Goal: Task Accomplishment & Management: Manage account settings

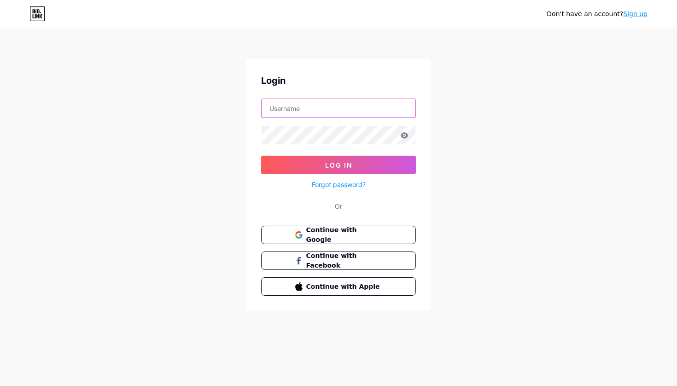
paste input "[EMAIL_ADDRESS][DOMAIN_NAME]"
type input "[EMAIL_ADDRESS][DOMAIN_NAME]"
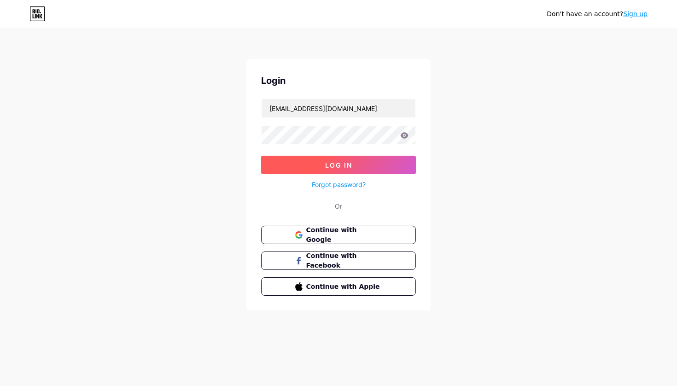
click at [318, 169] on button "Log In" at bounding box center [338, 165] width 155 height 18
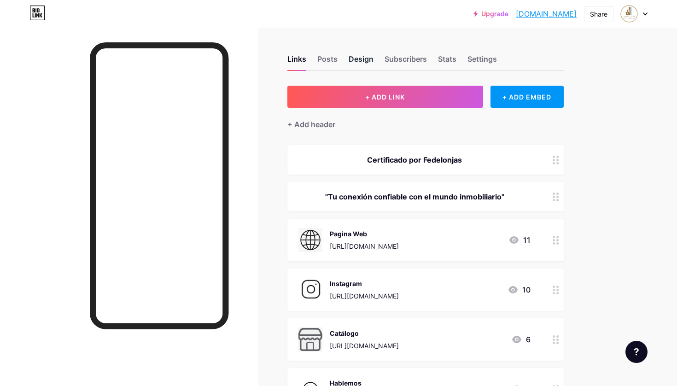
click at [356, 56] on div "Design" at bounding box center [361, 61] width 25 height 17
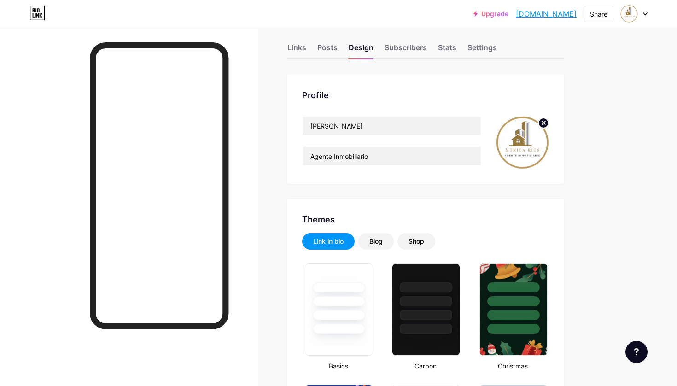
type input "#000000"
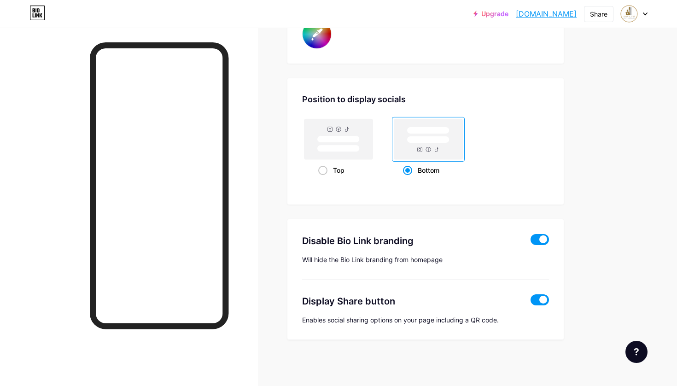
scroll to position [1724, 0]
click at [344, 164] on div "Top" at bounding box center [338, 170] width 41 height 17
click at [324, 179] on input "Top" at bounding box center [321, 182] width 6 height 6
radio input "true"
type input "#000000"
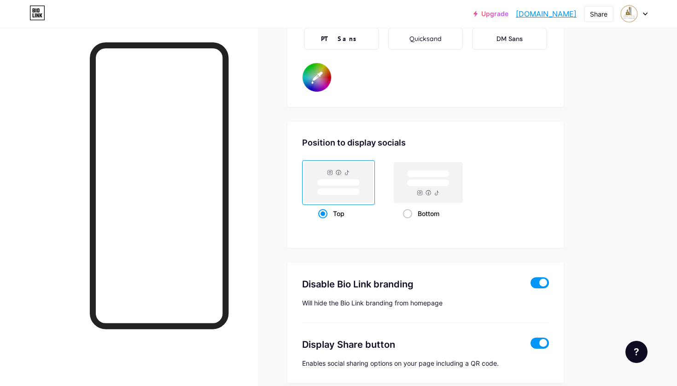
scroll to position [1680, 0]
click at [407, 215] on span at bounding box center [407, 214] width 9 height 9
click at [407, 223] on input "Bottom" at bounding box center [406, 226] width 6 height 6
radio input "true"
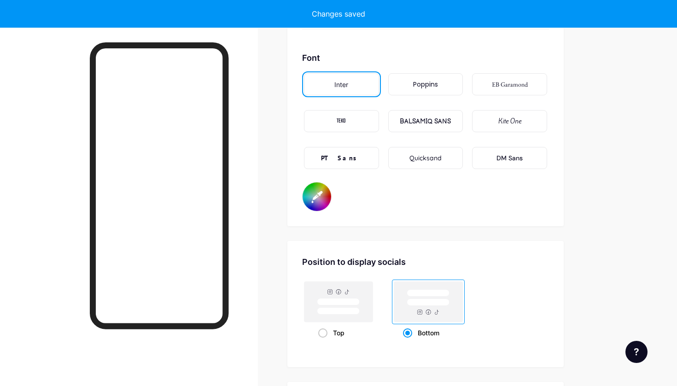
scroll to position [1548, 0]
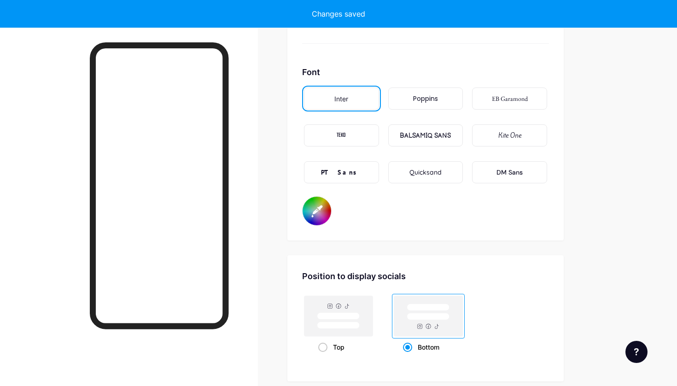
click at [434, 173] on div "Quicksand" at bounding box center [426, 173] width 32 height 10
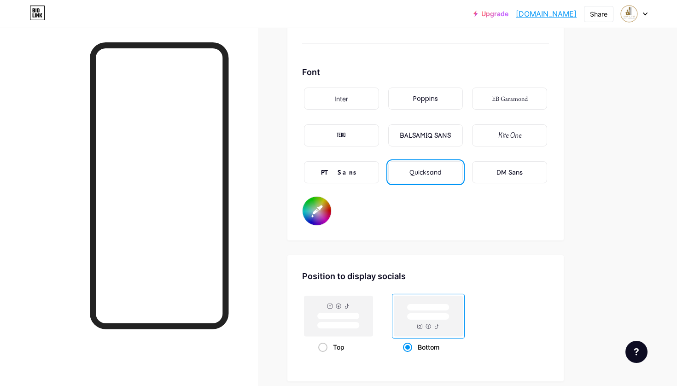
click at [504, 176] on div "DM Sans" at bounding box center [510, 173] width 26 height 10
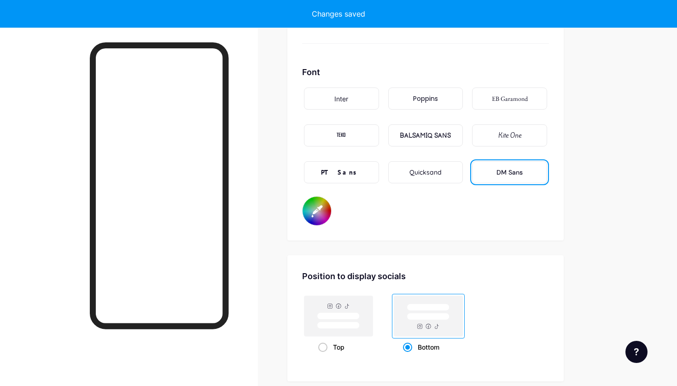
click at [415, 98] on div "Poppins" at bounding box center [425, 99] width 25 height 10
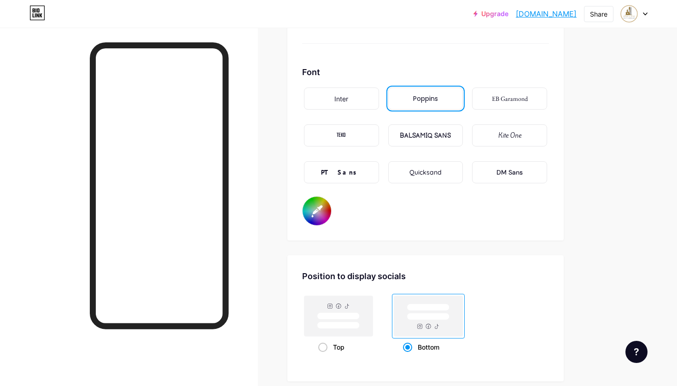
click at [404, 173] on div "Quicksand" at bounding box center [425, 172] width 75 height 22
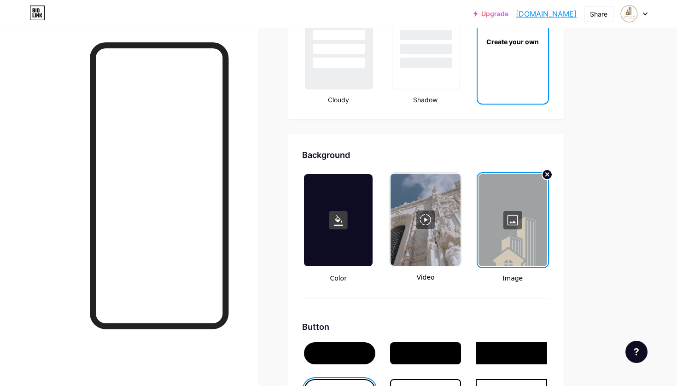
scroll to position [1123, 0]
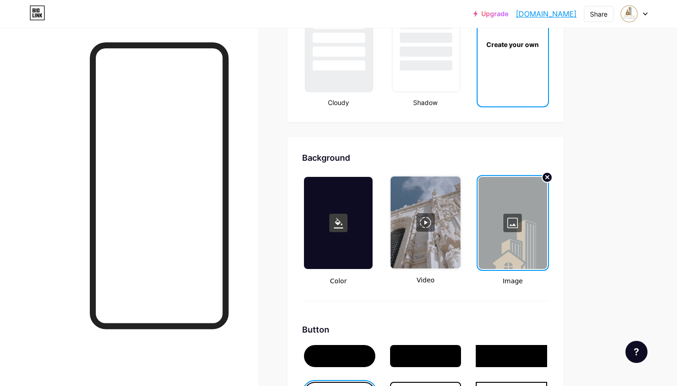
click at [426, 250] on div at bounding box center [426, 222] width 70 height 92
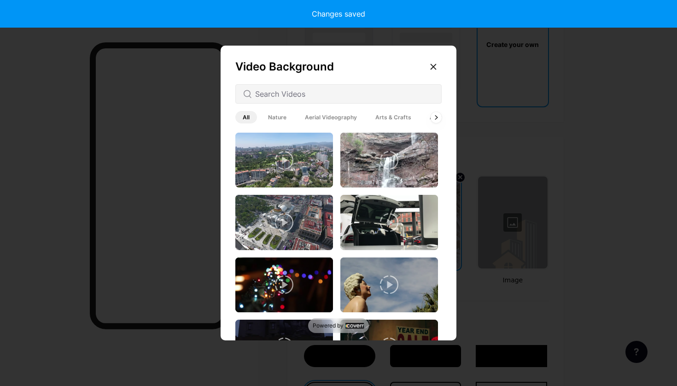
type input "#000000"
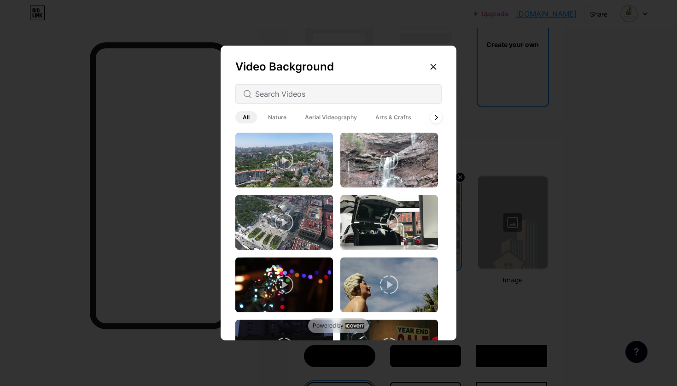
click at [438, 116] on icon at bounding box center [436, 117] width 4 height 5
click at [305, 94] on input "text" at bounding box center [344, 93] width 179 height 11
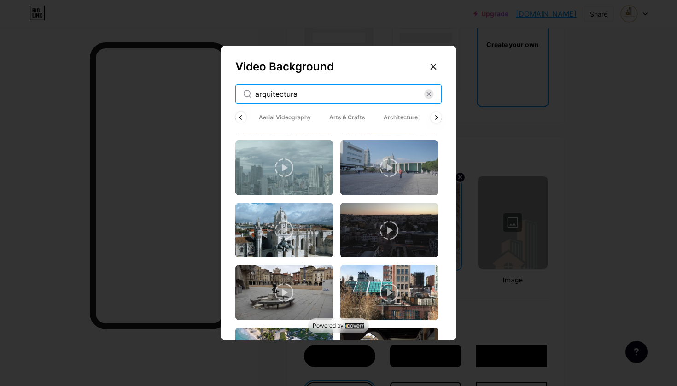
scroll to position [409, 0]
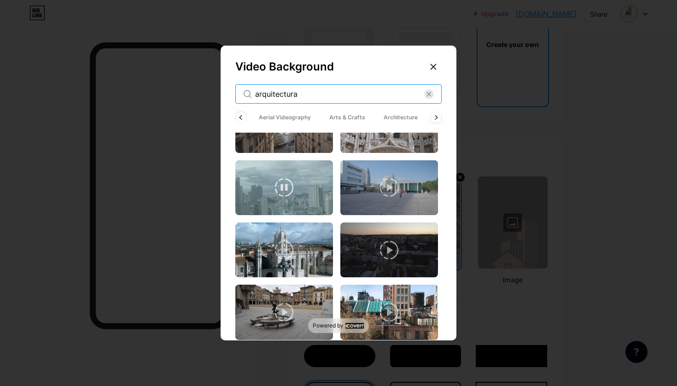
type input "arquitectura"
click at [295, 191] on video at bounding box center [284, 187] width 98 height 55
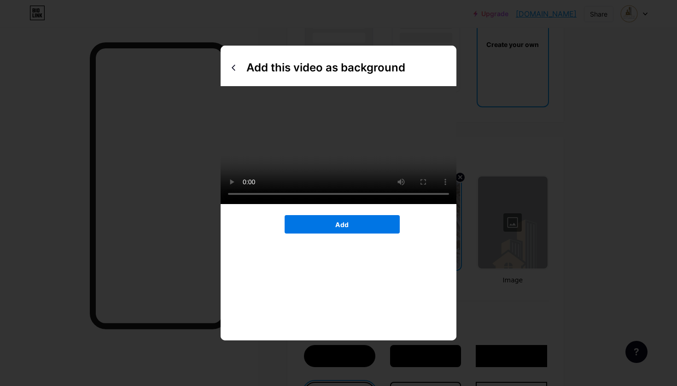
click at [315, 234] on button "Add" at bounding box center [342, 224] width 115 height 18
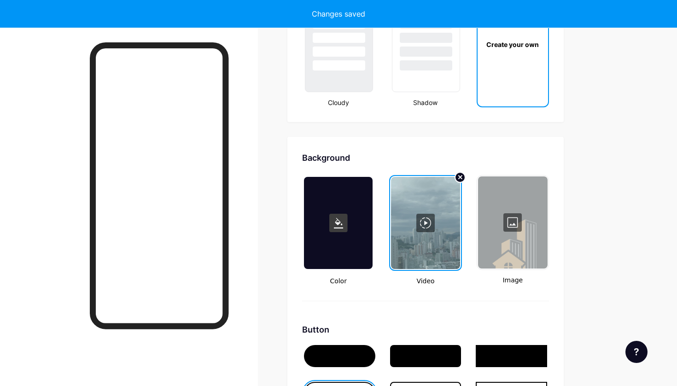
type input "#000000"
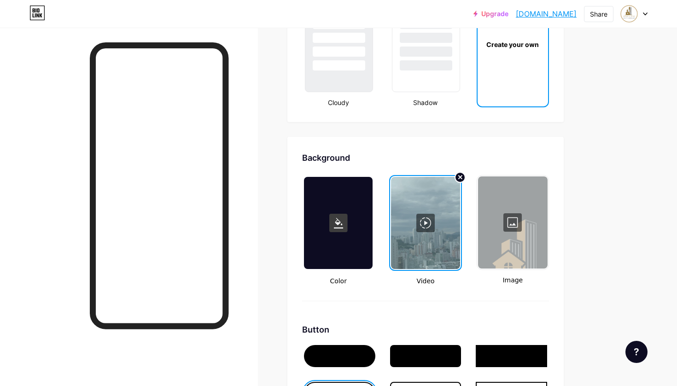
click at [440, 254] on div at bounding box center [425, 223] width 69 height 92
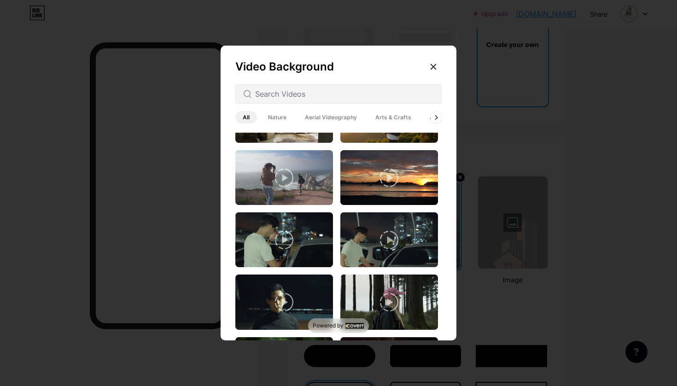
scroll to position [613, 0]
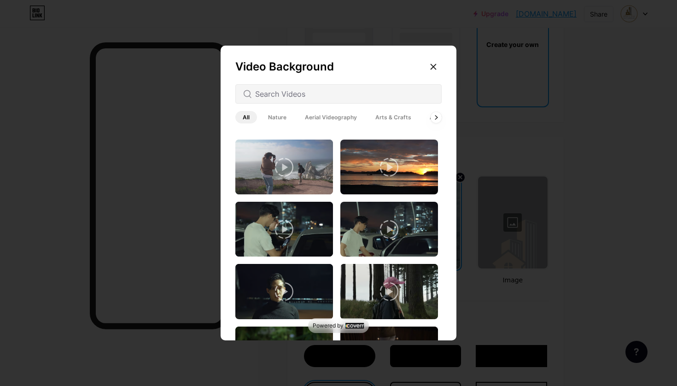
click at [330, 101] on div at bounding box center [338, 93] width 206 height 19
drag, startPoint x: 331, startPoint y: 94, endPoint x: 258, endPoint y: 94, distance: 72.3
click at [258, 94] on input "text" at bounding box center [344, 93] width 179 height 11
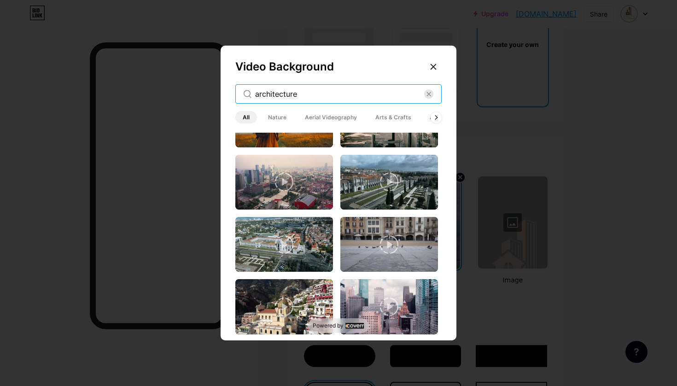
scroll to position [868, 0]
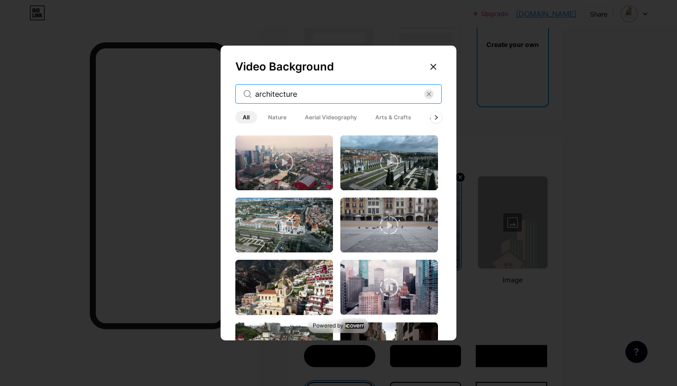
type input "architecture"
click at [369, 280] on video at bounding box center [389, 287] width 98 height 55
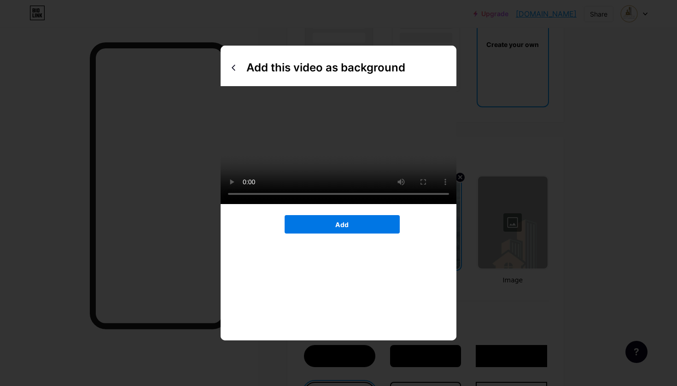
click at [362, 234] on button "Add" at bounding box center [342, 224] width 115 height 18
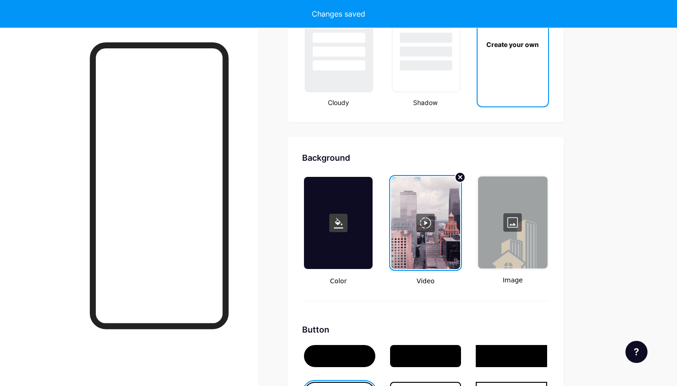
type input "#000000"
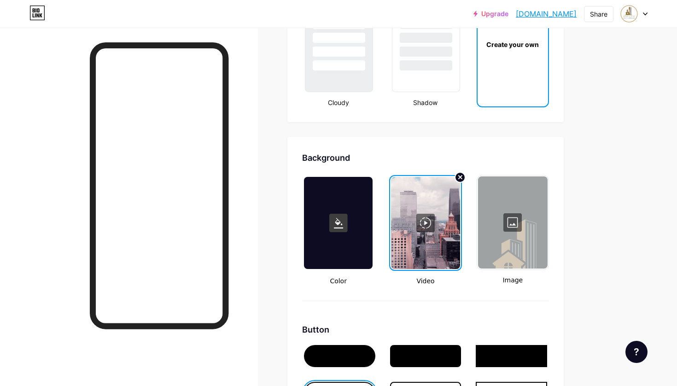
click at [431, 227] on div at bounding box center [425, 223] width 69 height 92
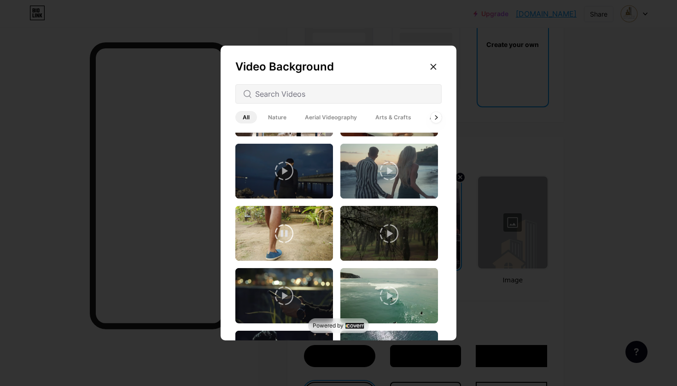
scroll to position [1245, 0]
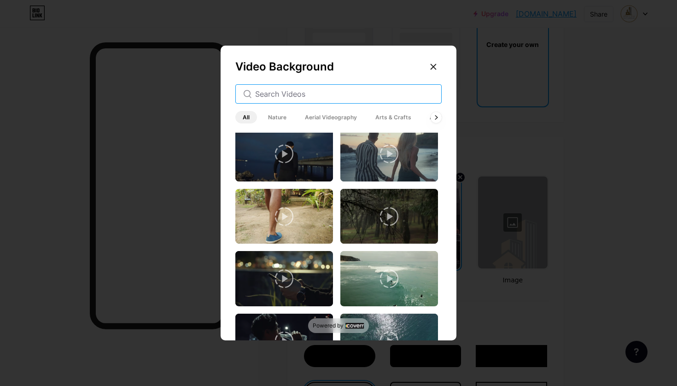
drag, startPoint x: 317, startPoint y: 94, endPoint x: 219, endPoint y: 90, distance: 98.2
click at [219, 90] on div "Video Background All Nature Aerial Videography Arts & Crafts Architecture Backg…" at bounding box center [338, 193] width 677 height 386
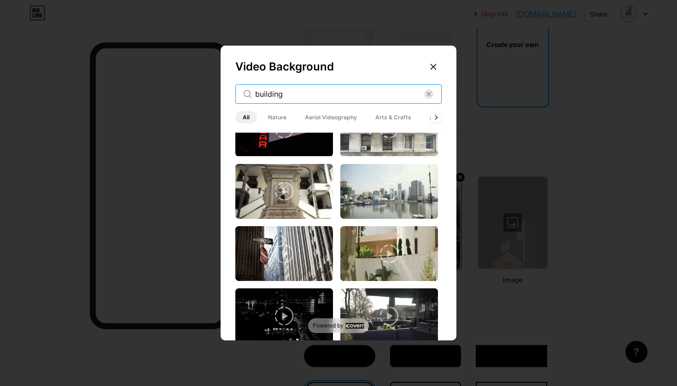
scroll to position [636, 0]
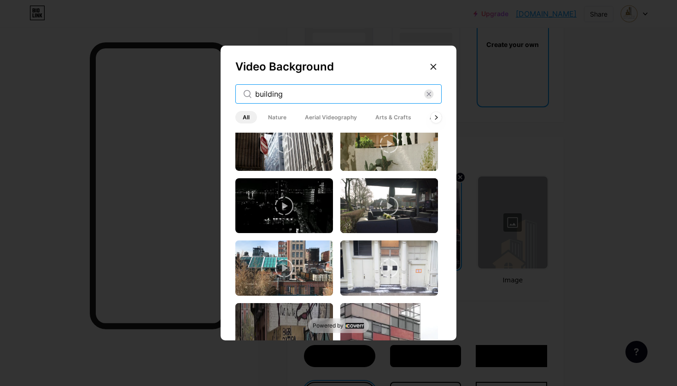
drag, startPoint x: 326, startPoint y: 93, endPoint x: 214, endPoint y: 93, distance: 112.0
click at [214, 93] on div "Video Background building All Nature Aerial Videography Arts & Crafts Architect…" at bounding box center [338, 193] width 677 height 386
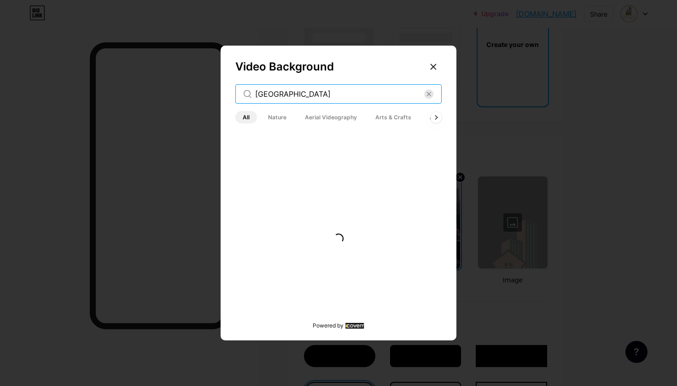
scroll to position [0, 0]
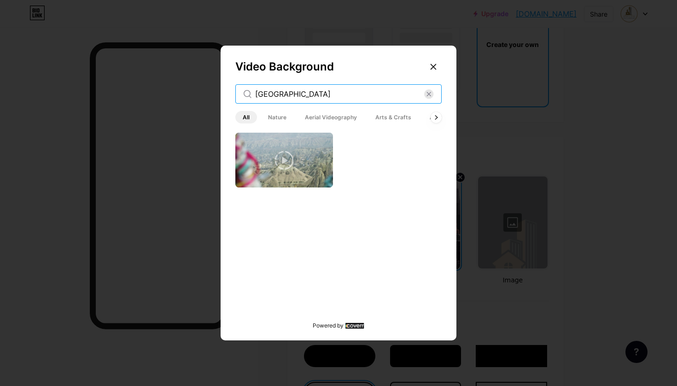
drag, startPoint x: 313, startPoint y: 91, endPoint x: 208, endPoint y: 88, distance: 105.1
click at [208, 88] on div "Video Background [GEOGRAPHIC_DATA] All Nature Aerial Videography Arts & Crafts …" at bounding box center [338, 193] width 677 height 386
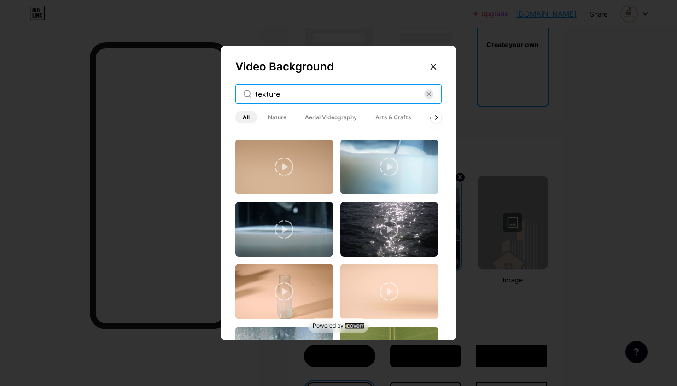
scroll to position [425, 0]
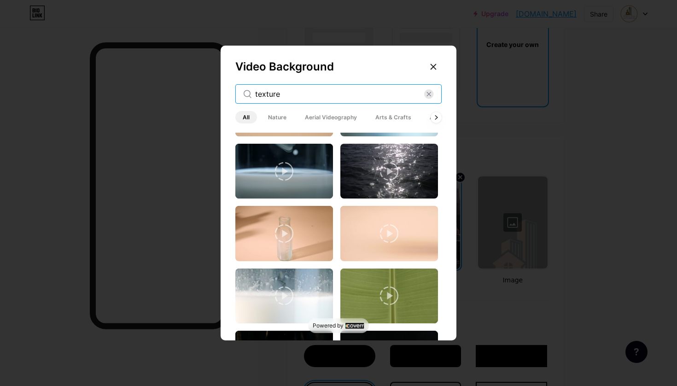
type input "texture"
click at [403, 116] on span "Arts & Crafts" at bounding box center [393, 117] width 51 height 12
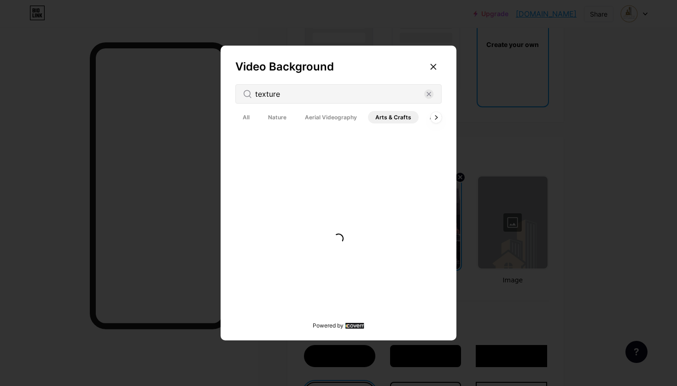
scroll to position [0, 0]
click at [434, 123] on div "All Nature Aerial Videography Arts & Crafts Architecture Backgrounds Animated" at bounding box center [338, 117] width 206 height 16
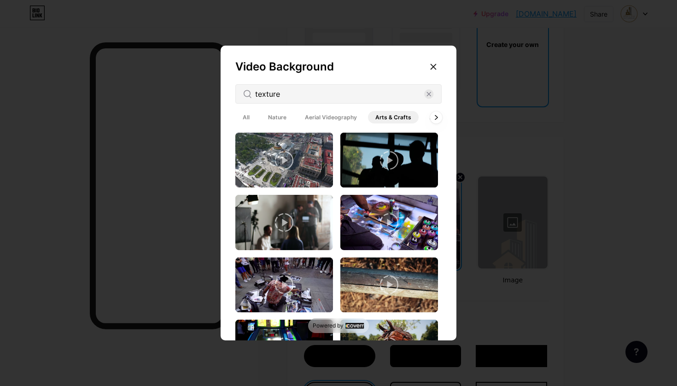
click at [436, 118] on icon at bounding box center [436, 117] width 4 height 5
click at [434, 73] on div at bounding box center [433, 67] width 17 height 17
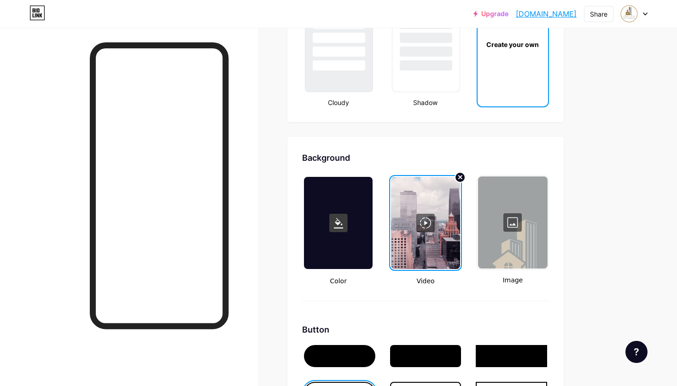
click at [499, 227] on div at bounding box center [513, 222] width 70 height 92
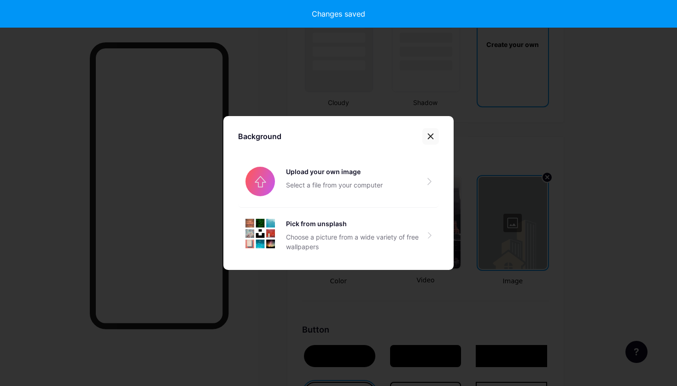
click at [431, 133] on icon at bounding box center [430, 136] width 7 height 7
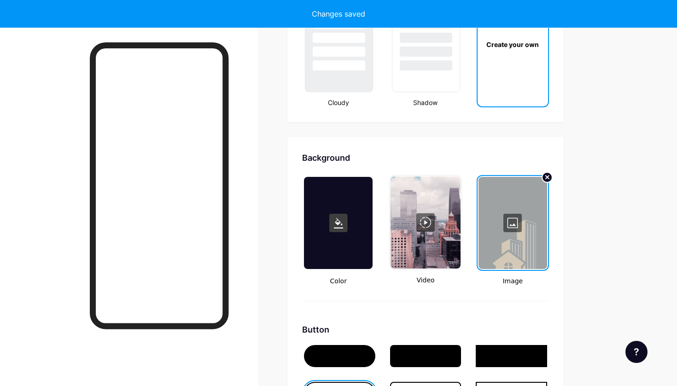
type input "#000000"
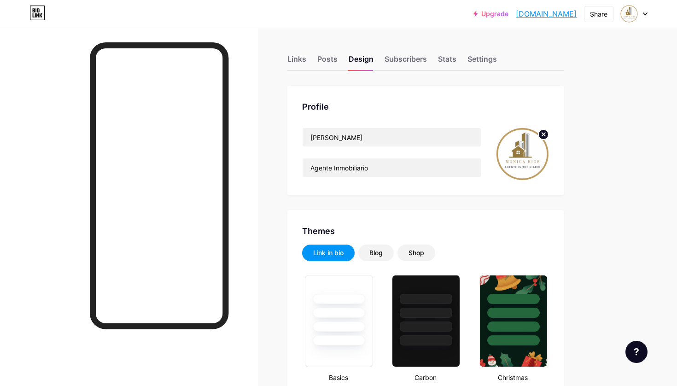
scroll to position [0, 0]
click at [392, 65] on div "Subscribers" at bounding box center [406, 61] width 42 height 17
click at [333, 61] on div "Posts" at bounding box center [327, 61] width 20 height 17
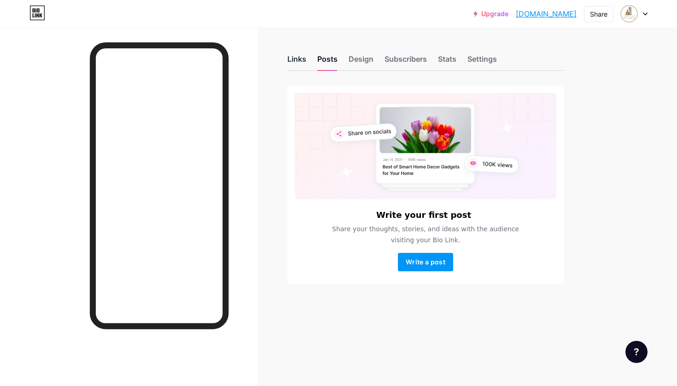
click at [306, 62] on div "Links" at bounding box center [296, 61] width 19 height 17
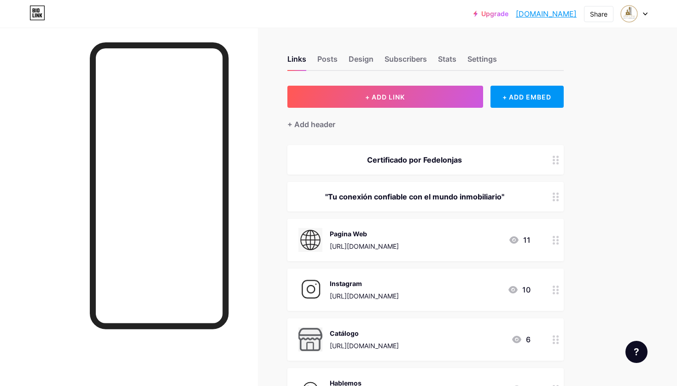
click at [391, 246] on div "[URL][DOMAIN_NAME]" at bounding box center [364, 246] width 69 height 10
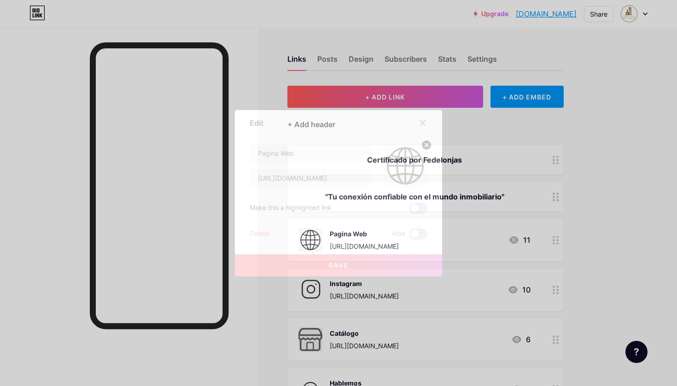
click at [422, 209] on span at bounding box center [418, 208] width 18 height 11
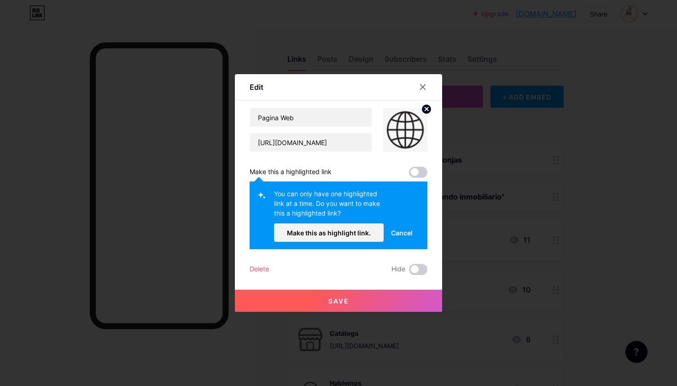
click at [420, 175] on span at bounding box center [418, 172] width 18 height 11
click at [418, 177] on span at bounding box center [418, 172] width 18 height 11
click at [415, 127] on img at bounding box center [405, 130] width 44 height 44
click at [429, 81] on div at bounding box center [429, 87] width 28 height 17
